Goal: Task Accomplishment & Management: Complete application form

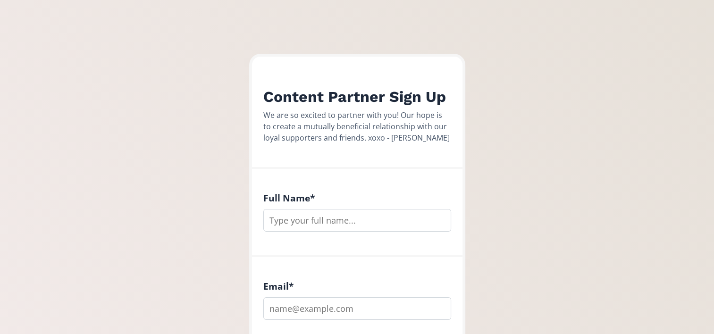
scroll to position [236, 0]
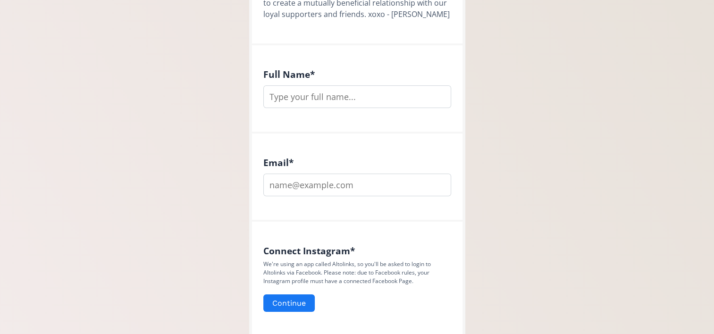
click at [307, 88] on input "text" at bounding box center [357, 96] width 188 height 23
click at [293, 96] on input "text" at bounding box center [357, 96] width 188 height 23
type input "c"
type input "[PERSON_NAME]"
click at [317, 176] on input "email" at bounding box center [357, 185] width 188 height 23
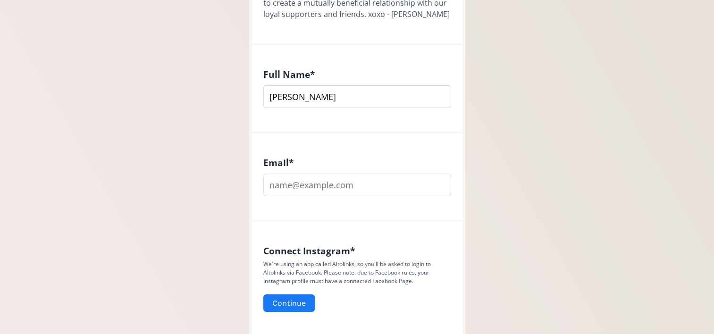
type input "[EMAIL_ADDRESS][DOMAIN_NAME]"
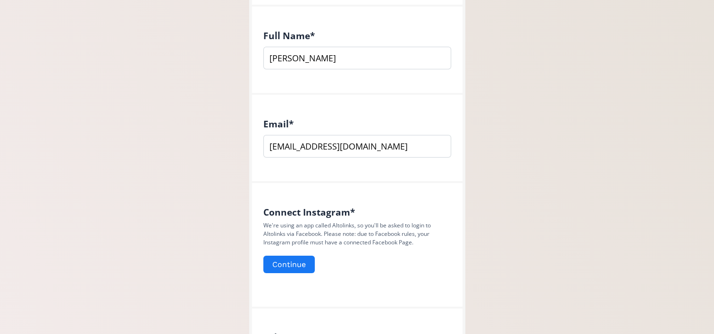
scroll to position [330, 0]
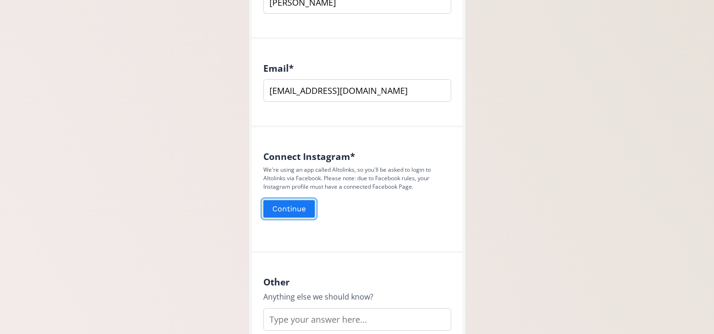
click at [307, 214] on button "Continue" at bounding box center [289, 209] width 54 height 20
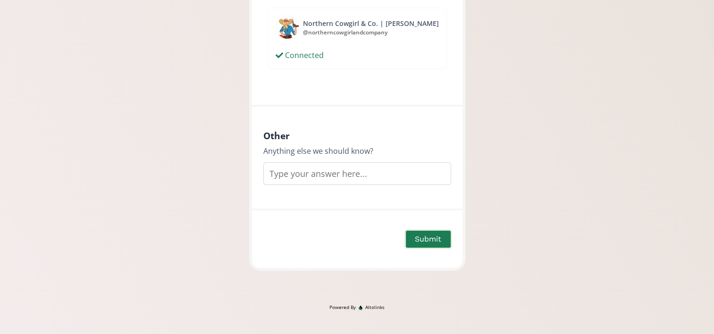
scroll to position [499, 0]
click at [435, 242] on button "Submit" at bounding box center [427, 240] width 47 height 20
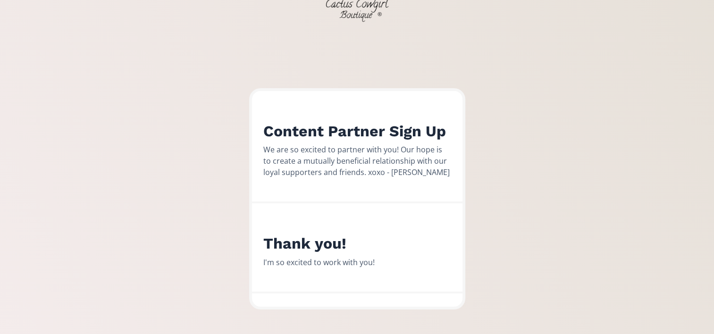
scroll to position [117, 0]
